Goal: Task Accomplishment & Management: Complete application form

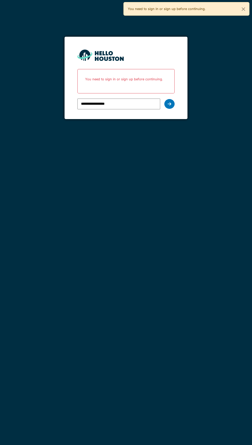
click at [172, 103] on div at bounding box center [169, 104] width 10 height 10
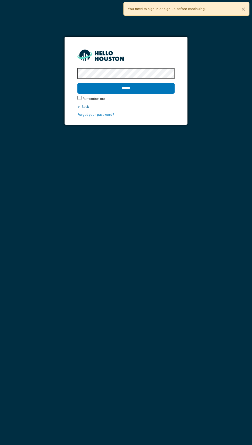
click at [147, 86] on input "******" at bounding box center [125, 88] width 97 height 11
